Goal: Task Accomplishment & Management: Use online tool/utility

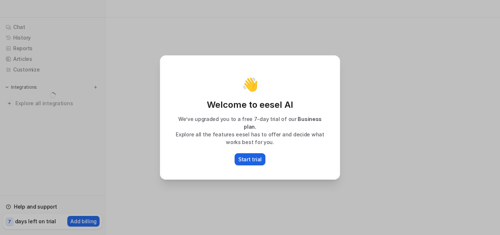
click at [249, 156] on p "Start trial" at bounding box center [249, 159] width 23 height 8
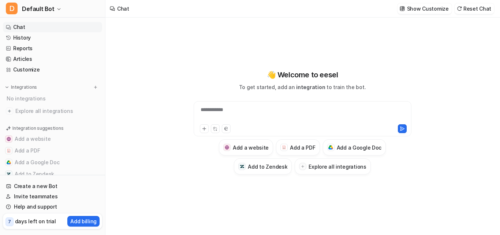
type textarea "**********"
click at [236, 111] on div at bounding box center [303, 114] width 214 height 17
click at [204, 128] on icon at bounding box center [204, 128] width 3 height 3
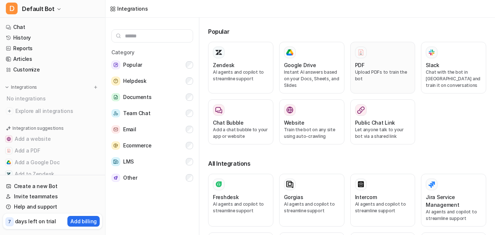
click at [384, 71] on p "Upload PDFs to train the bot" at bounding box center [383, 75] width 56 height 13
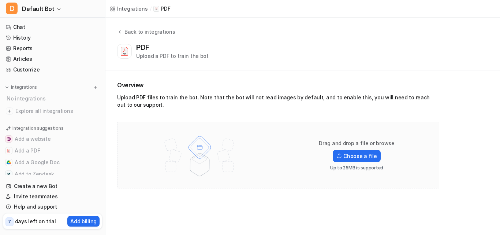
click at [370, 68] on div "Back to integrations PDF Upload a PDF to train the bot" at bounding box center [302, 44] width 395 height 53
click at [349, 155] on label "Choose a file" at bounding box center [357, 156] width 48 height 12
click at [0, 0] on input "Choose a file" at bounding box center [0, 0] width 0 height 0
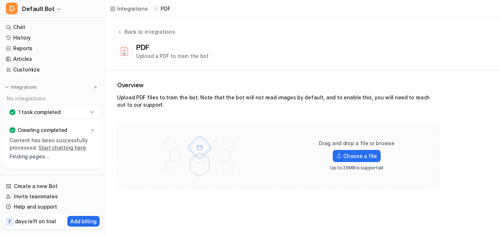
click at [26, 133] on p "Crawling completed" at bounding box center [43, 129] width 50 height 7
click at [35, 115] on p "1 task completed" at bounding box center [39, 111] width 42 height 7
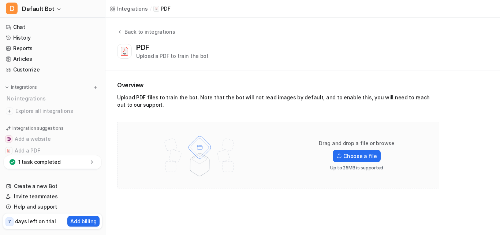
click at [149, 57] on div "Upload a PDF to train the bot" at bounding box center [172, 56] width 73 height 8
click at [125, 55] on icon at bounding box center [124, 51] width 7 height 8
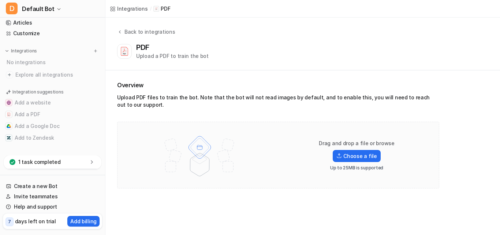
click at [40, 160] on p "1 task completed" at bounding box center [39, 161] width 42 height 7
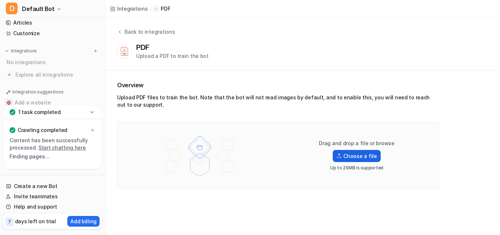
click at [348, 156] on label "Choose a file" at bounding box center [357, 156] width 48 height 12
click at [0, 0] on input "Choose a file" at bounding box center [0, 0] width 0 height 0
